Goal: Task Accomplishment & Management: Use online tool/utility

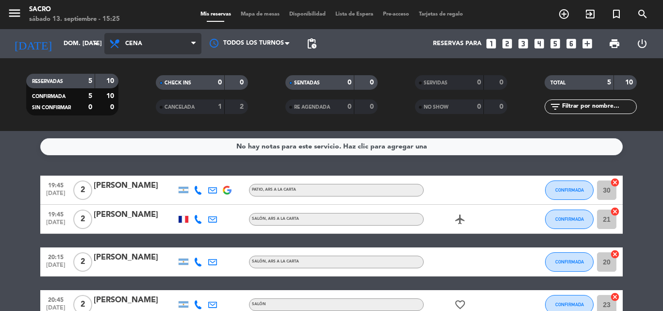
click at [180, 49] on span "Cena" at bounding box center [152, 43] width 97 height 21
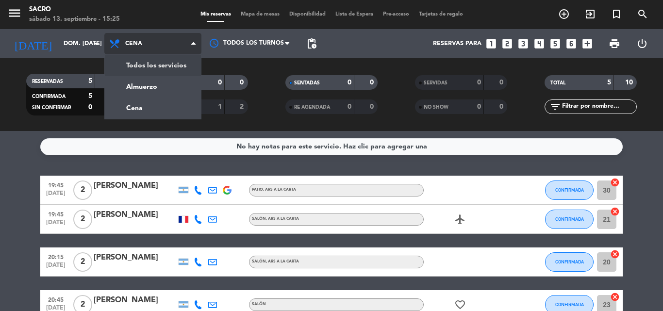
click at [166, 70] on div "menu Sacro sábado 13. septiembre - 15:25 Mis reservas Mapa de mesas Disponibili…" at bounding box center [331, 65] width 663 height 131
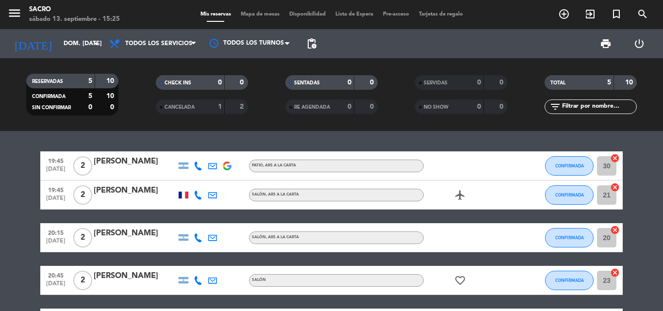
scroll to position [75, 0]
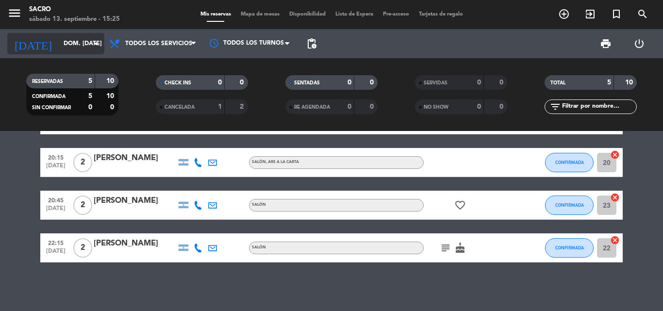
click at [76, 44] on input "dom. [DATE]" at bounding box center [100, 43] width 82 height 17
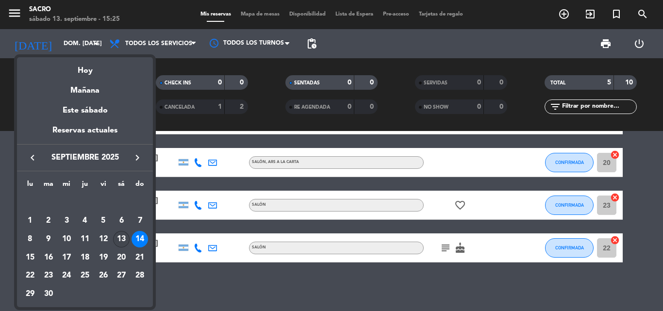
click at [123, 236] on div "13" at bounding box center [121, 239] width 17 height 17
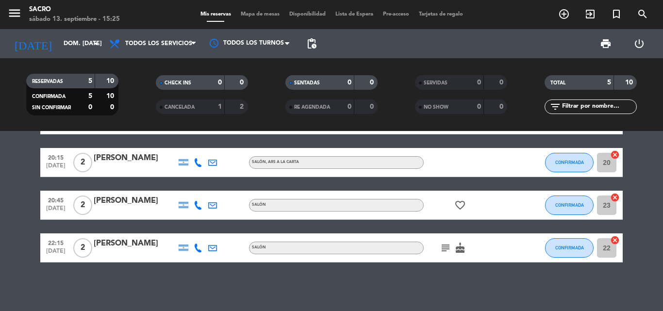
type input "sáb. [DATE]"
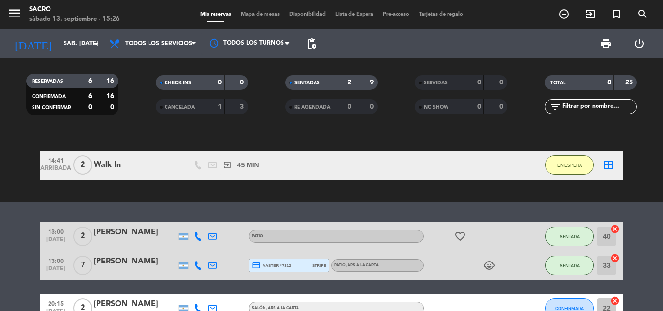
scroll to position [0, 0]
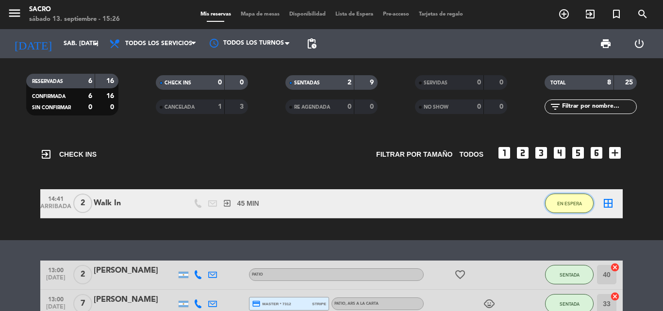
click at [575, 201] on span "EN ESPERA" at bounding box center [569, 203] width 25 height 5
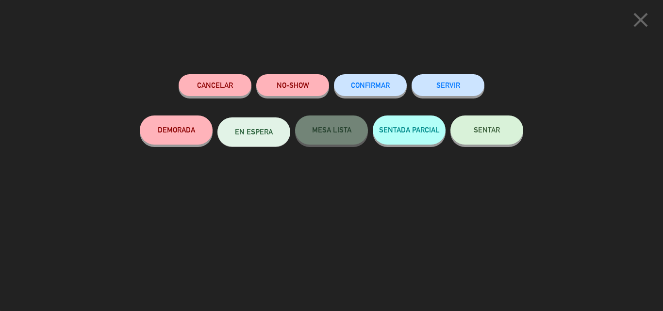
click at [486, 127] on span "SENTAR" at bounding box center [487, 130] width 26 height 8
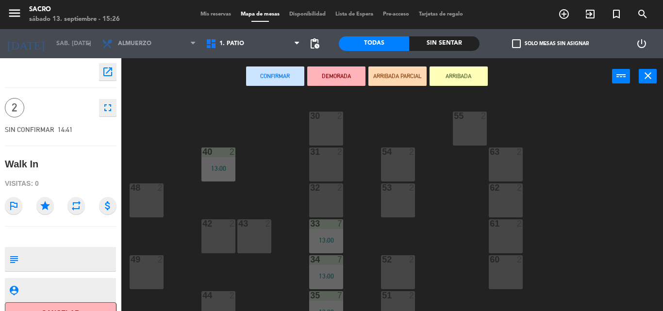
click at [335, 137] on div "30 2" at bounding box center [326, 129] width 34 height 34
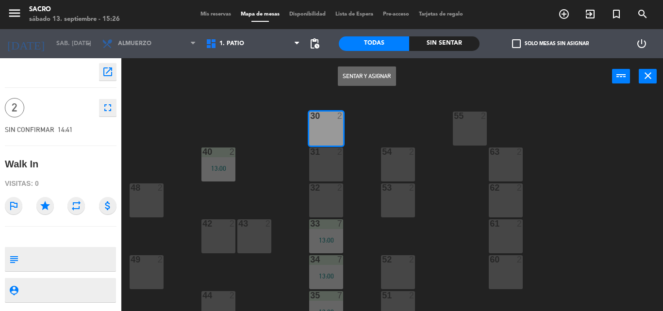
click at [373, 74] on button "Sentar y Asignar" at bounding box center [367, 75] width 58 height 19
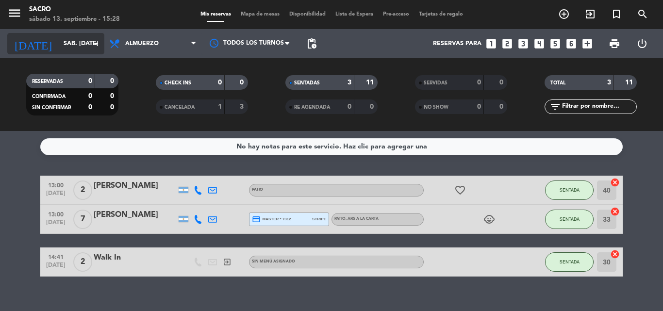
click at [69, 42] on input "sáb. [DATE]" at bounding box center [100, 43] width 82 height 17
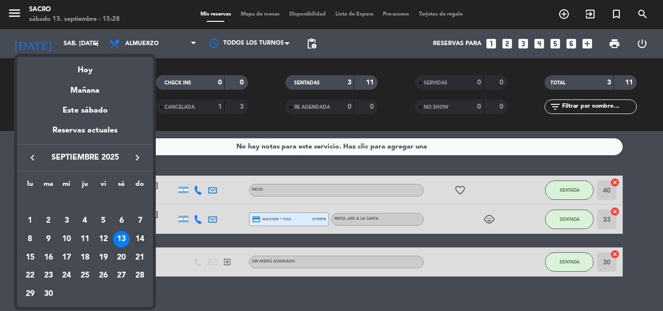
click at [142, 238] on div "14" at bounding box center [140, 239] width 17 height 17
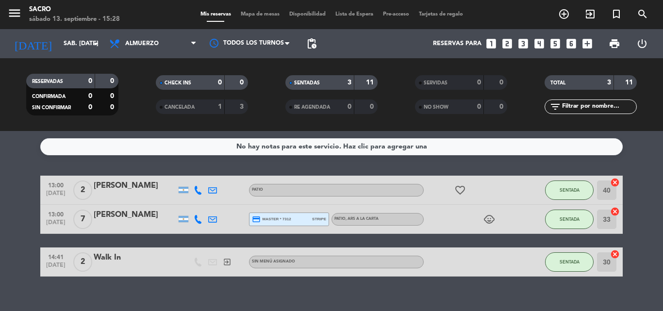
type input "dom. [DATE]"
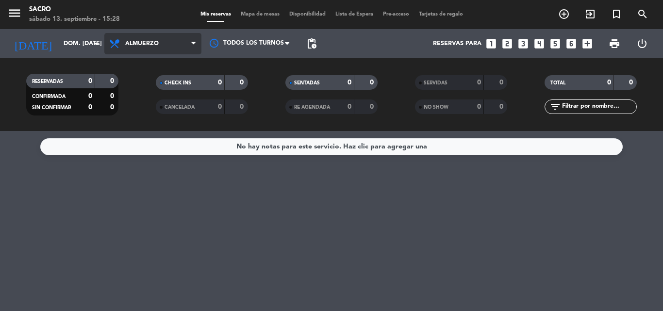
click at [143, 40] on span "Almuerzo" at bounding box center [152, 43] width 97 height 21
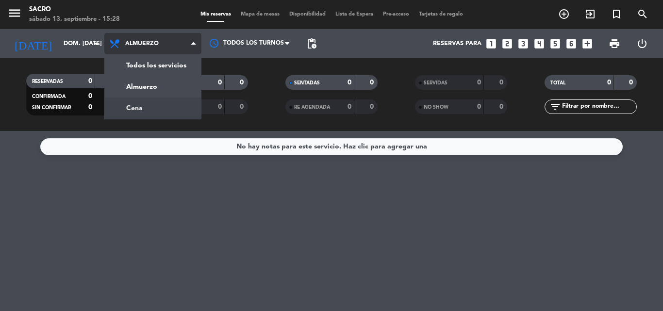
click at [146, 108] on div "menu Sacro sábado 13. septiembre - 15:28 Mis reservas Mapa de mesas Disponibili…" at bounding box center [331, 65] width 663 height 131
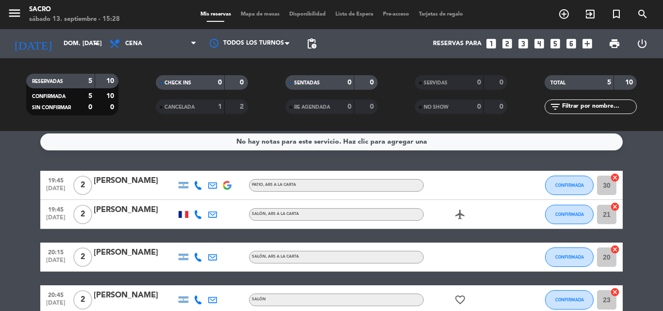
scroll to position [2, 0]
